Goal: Task Accomplishment & Management: Use online tool/utility

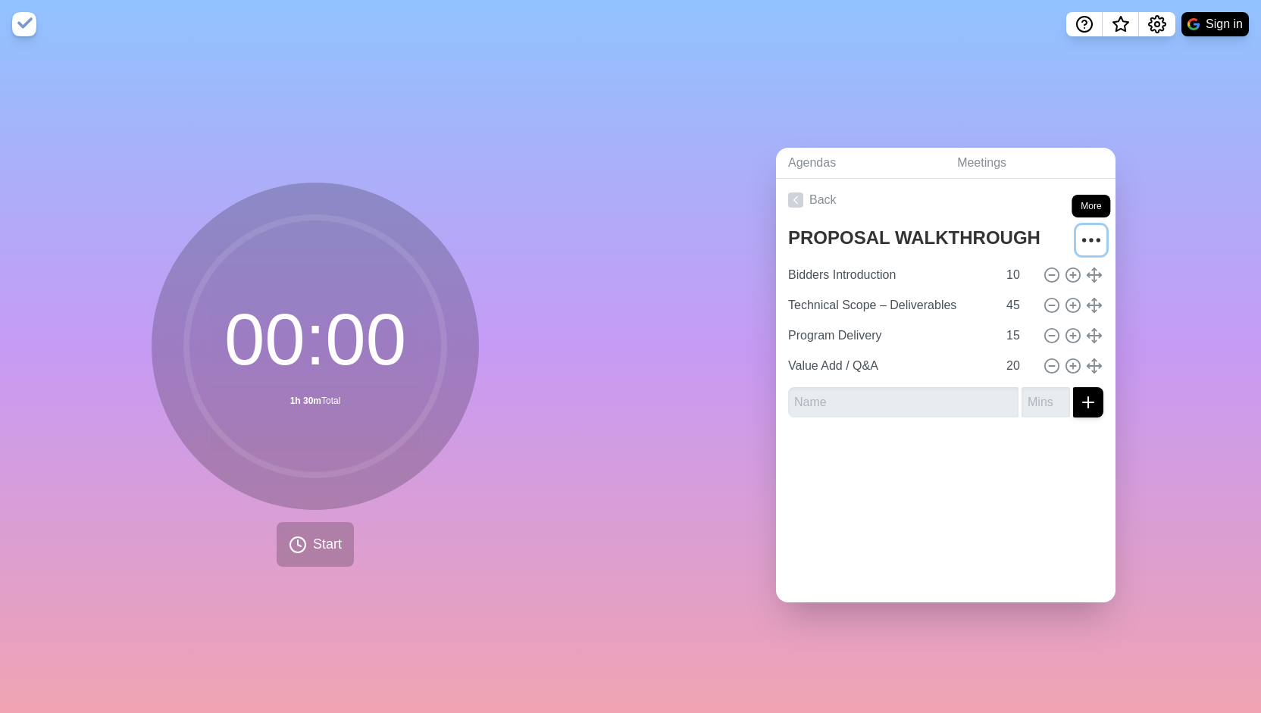
click at [1090, 239] on circle "More" at bounding box center [1091, 240] width 2 height 2
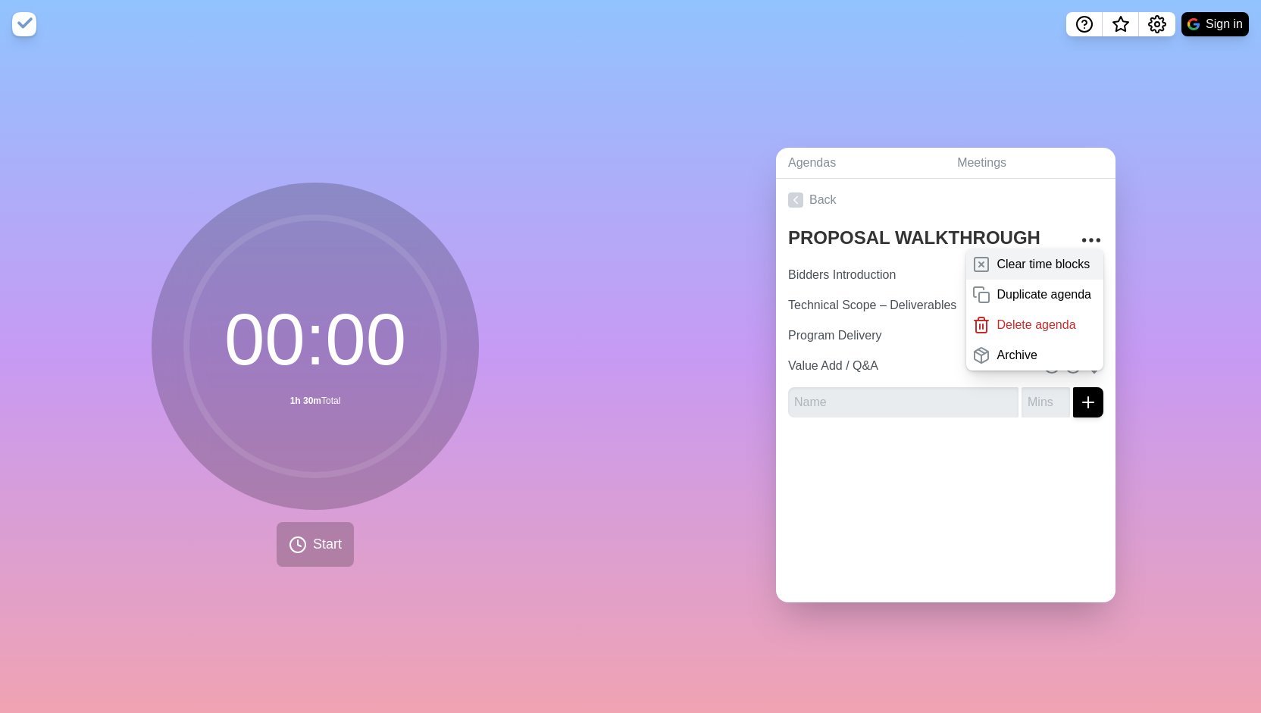
click at [1059, 255] on p "Clear time blocks" at bounding box center [1042, 264] width 93 height 18
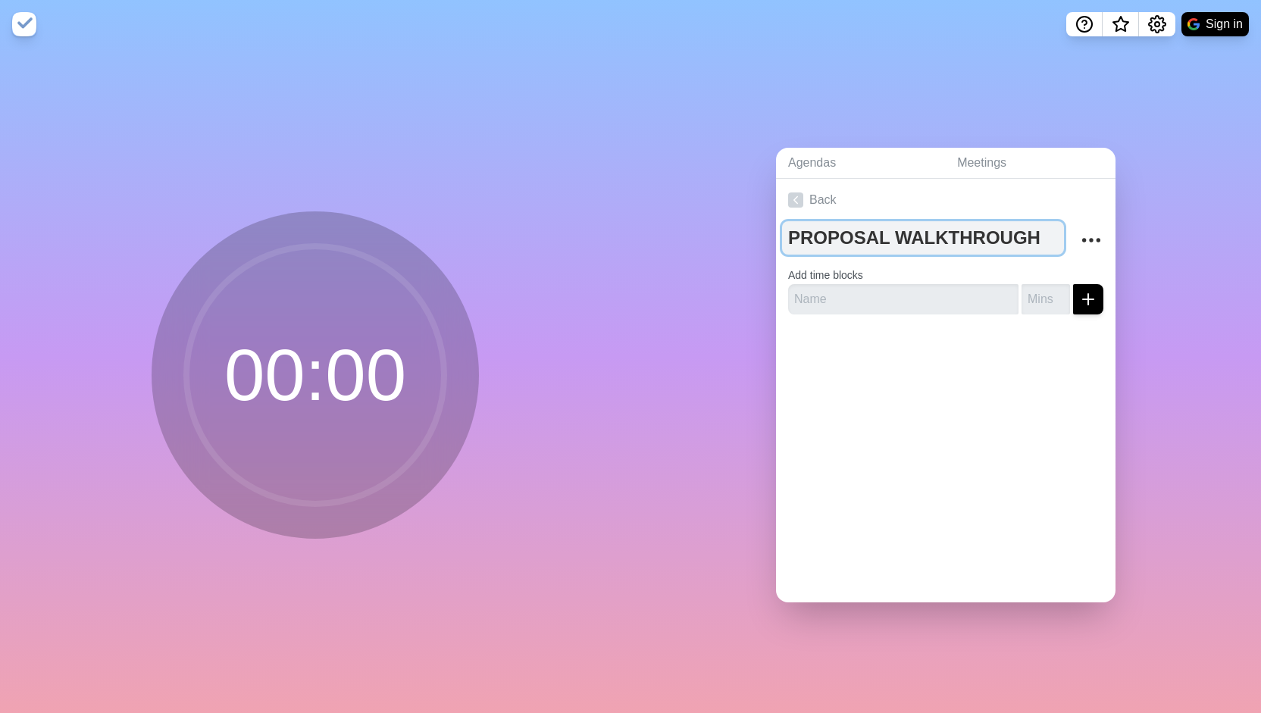
click at [959, 235] on textarea "PROPOSAL WALKTHROUGH" at bounding box center [923, 237] width 282 height 33
click at [960, 239] on textarea "Minutes of Meeting - [PERSON_NAME]" at bounding box center [923, 237] width 282 height 33
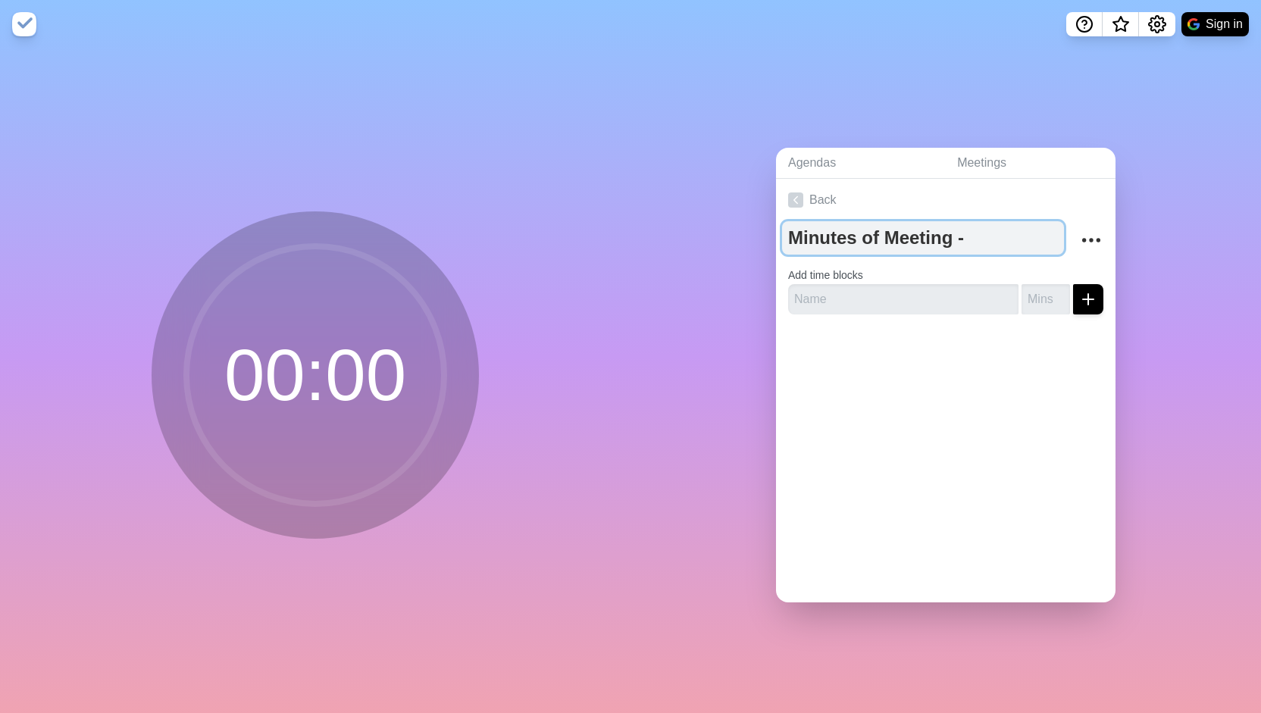
click at [960, 239] on textarea "Minutes of Meeting - [PERSON_NAME]" at bounding box center [923, 237] width 282 height 33
type textarea "Meeting Time Keeper"
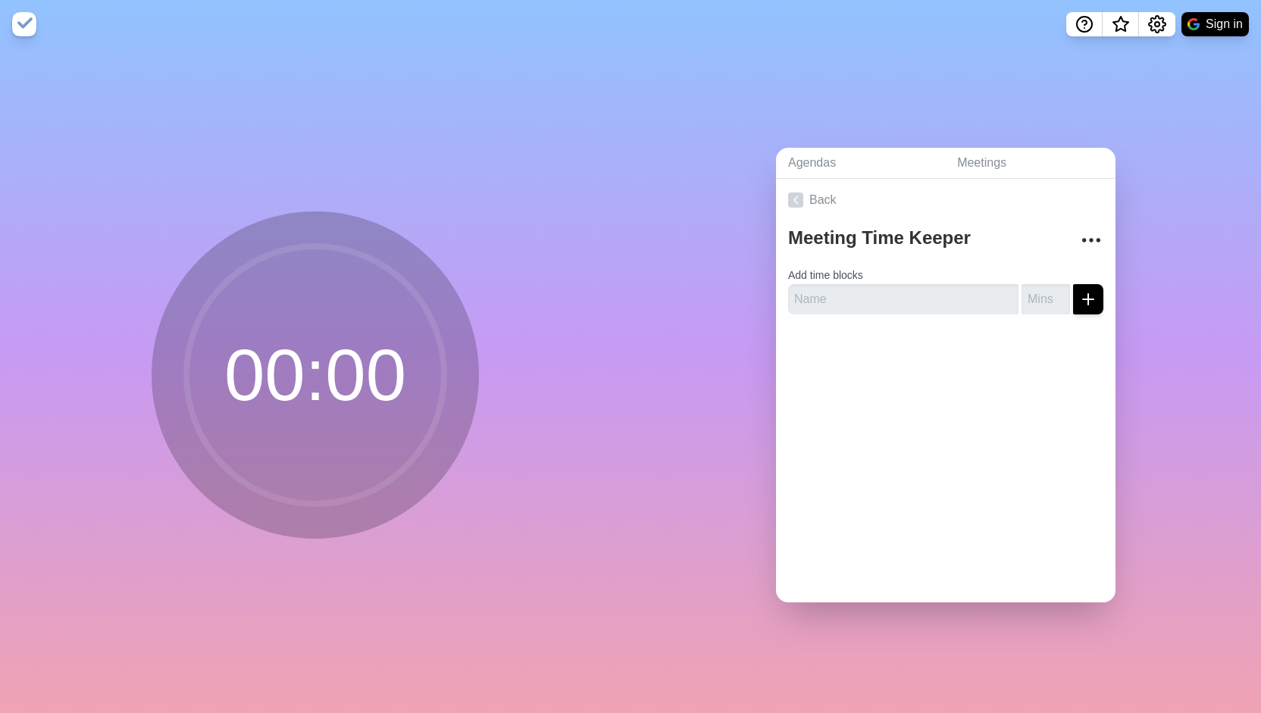
click at [1158, 89] on div "Agendas Meetings Back Meeting Time Keeper Add time blocks" at bounding box center [945, 380] width 630 height 665
click at [1128, 17] on span "What’s new" at bounding box center [1121, 29] width 24 height 32
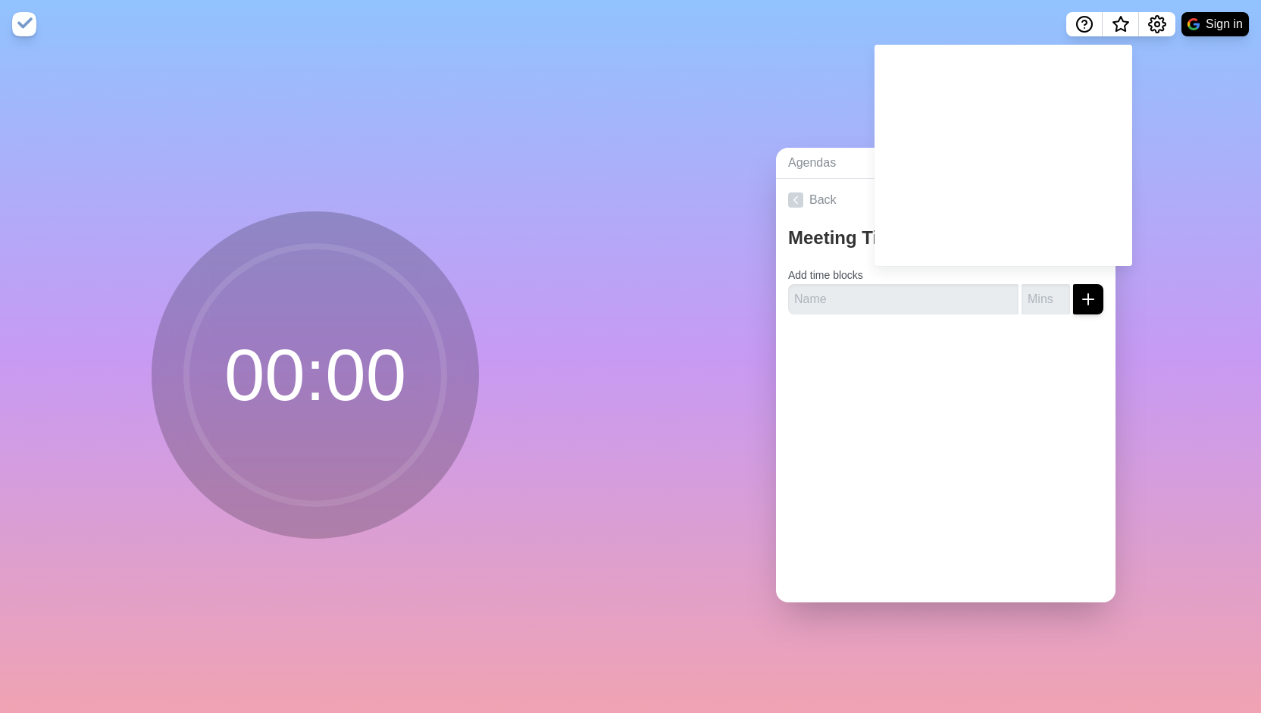
click at [1240, 169] on div "Agendas Meetings Back Meeting Time Keeper Add time blocks" at bounding box center [945, 380] width 630 height 665
